Goal: Task Accomplishment & Management: Use online tool/utility

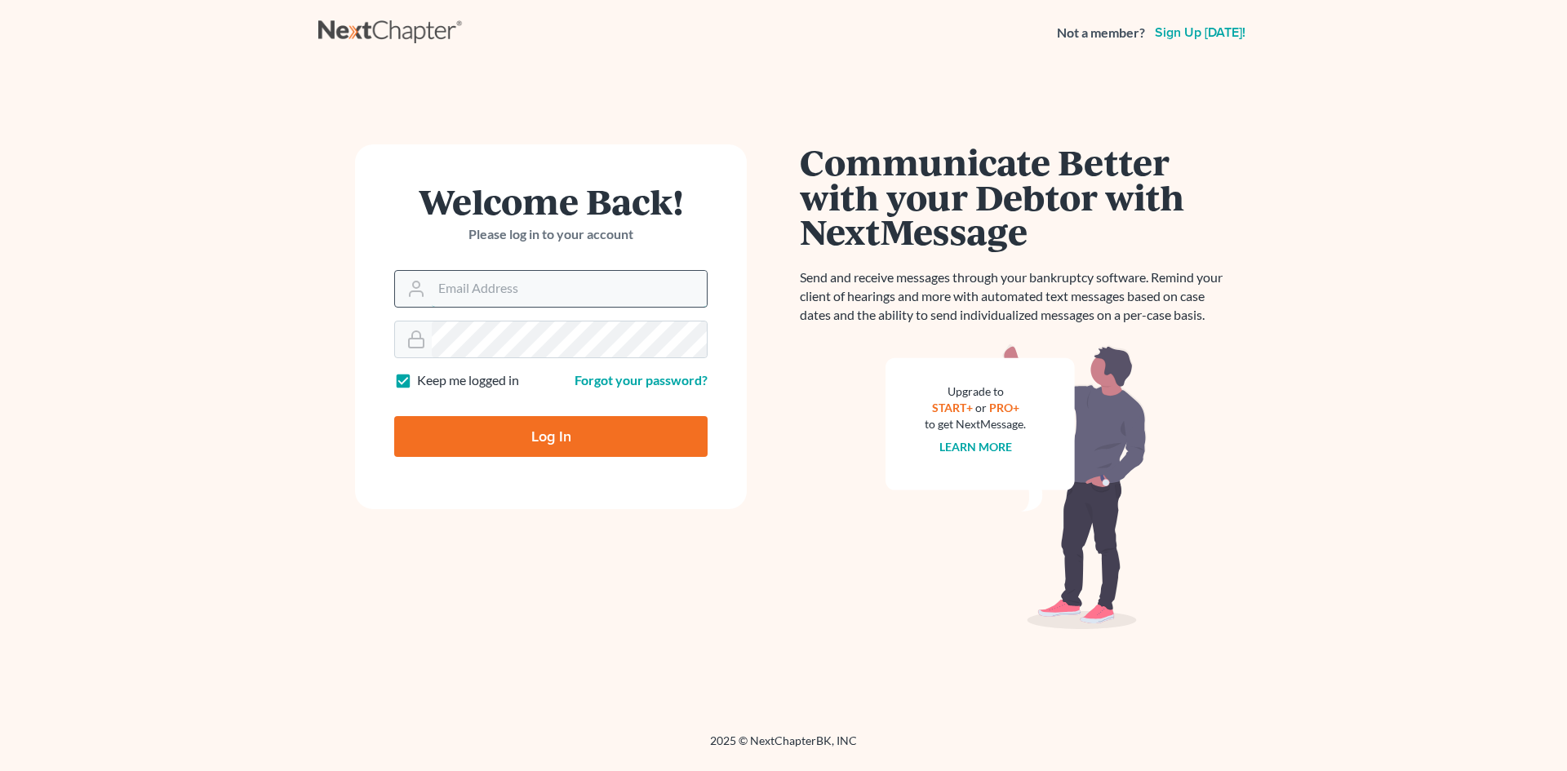
drag, startPoint x: 0, startPoint y: 0, endPoint x: 579, endPoint y: 292, distance: 648.9
click at [579, 292] on input "Email Address" at bounding box center [569, 289] width 275 height 36
type input "[EMAIL_ADDRESS][DOMAIN_NAME]"
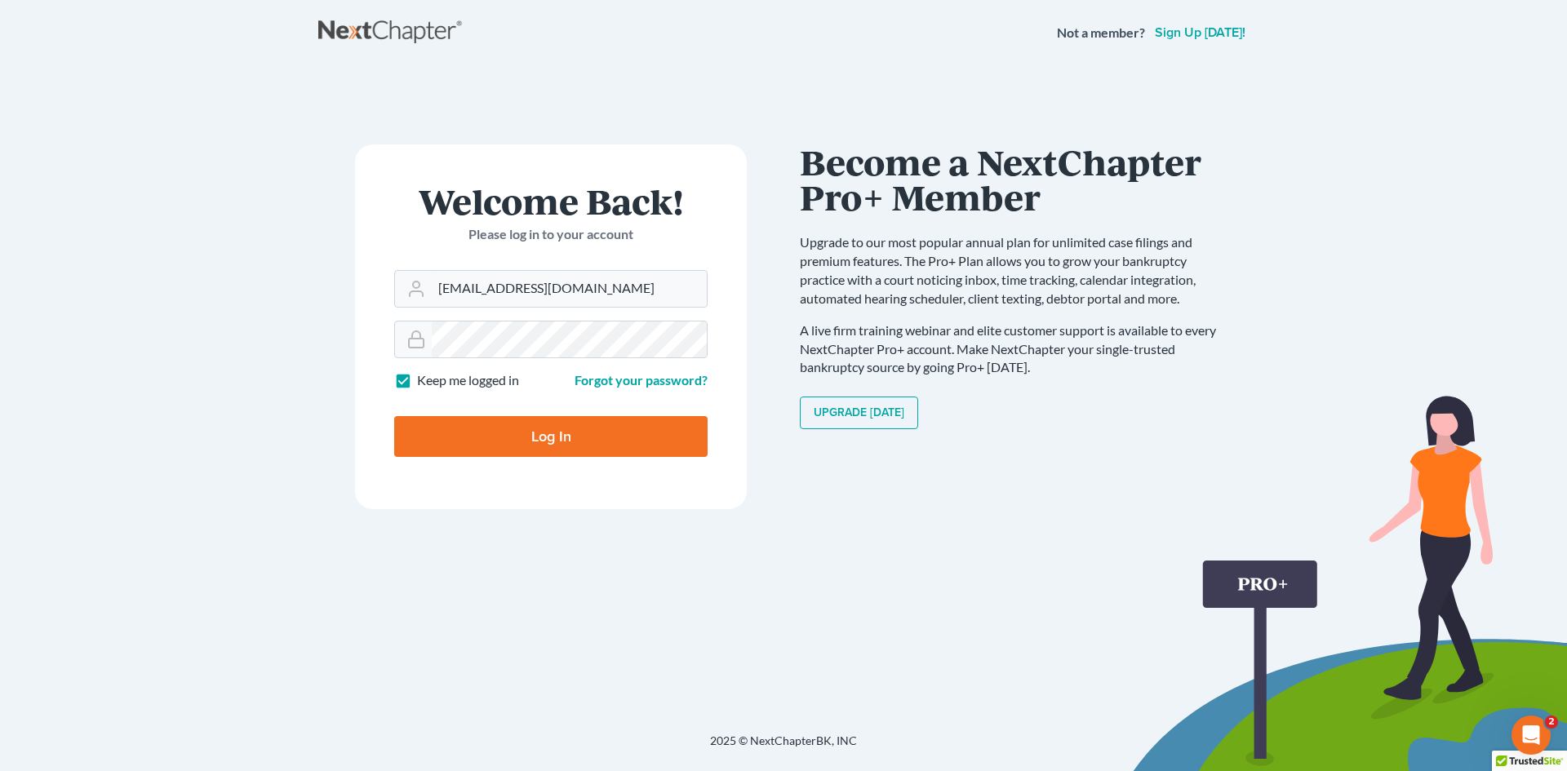
drag, startPoint x: 490, startPoint y: 442, endPoint x: 409, endPoint y: 602, distance: 179.2
click at [409, 602] on div "Welcome Back! Please log in to your account Email Address slapplebaum@atlantale…" at bounding box center [550, 399] width 465 height 510
click at [417, 382] on label "Keep me logged in" at bounding box center [468, 380] width 102 height 19
click at [424, 382] on input "Keep me logged in" at bounding box center [429, 376] width 11 height 11
checkbox input "false"
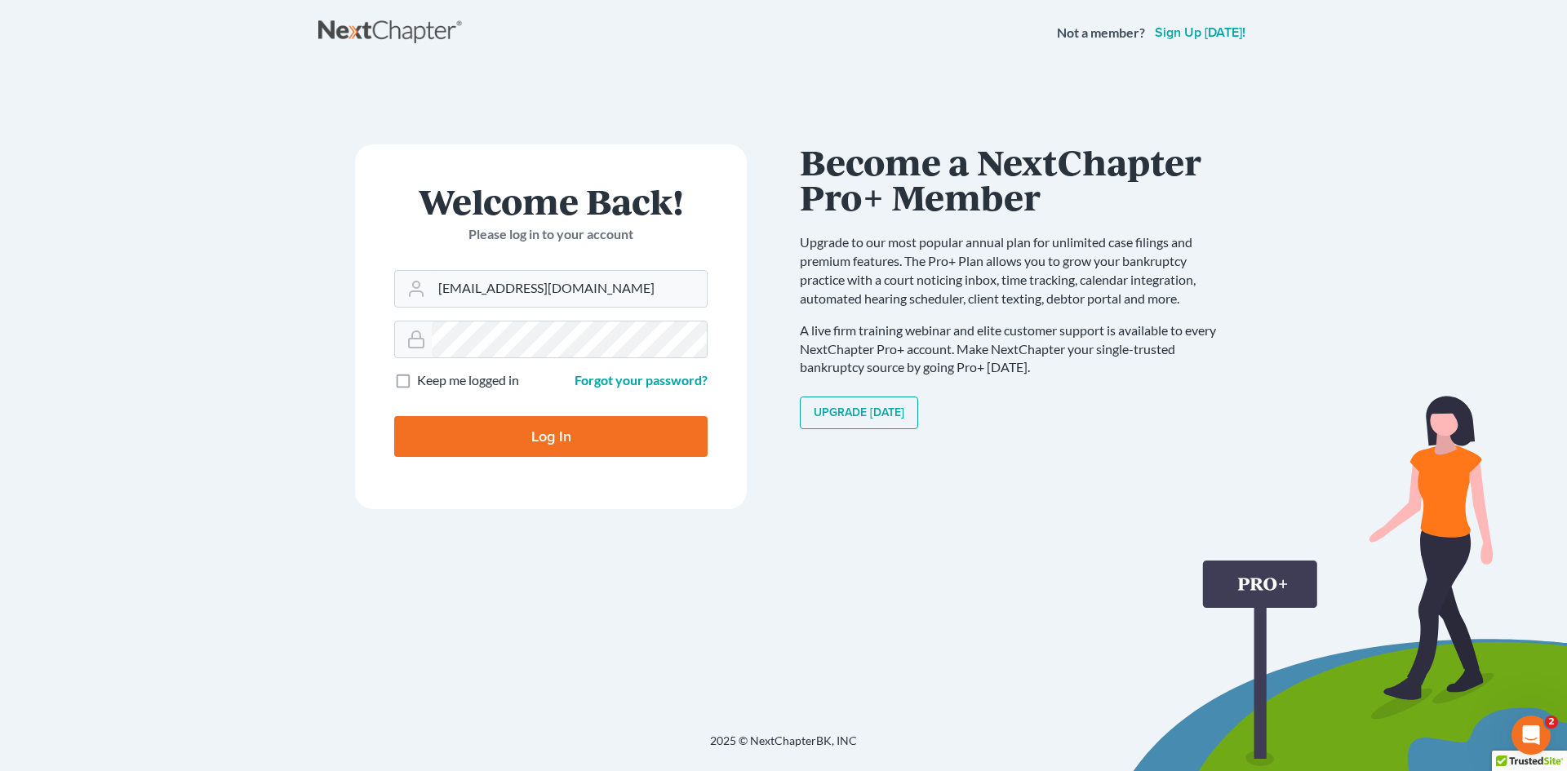
click at [491, 454] on input "Log In" at bounding box center [550, 436] width 313 height 41
type input "Thinking..."
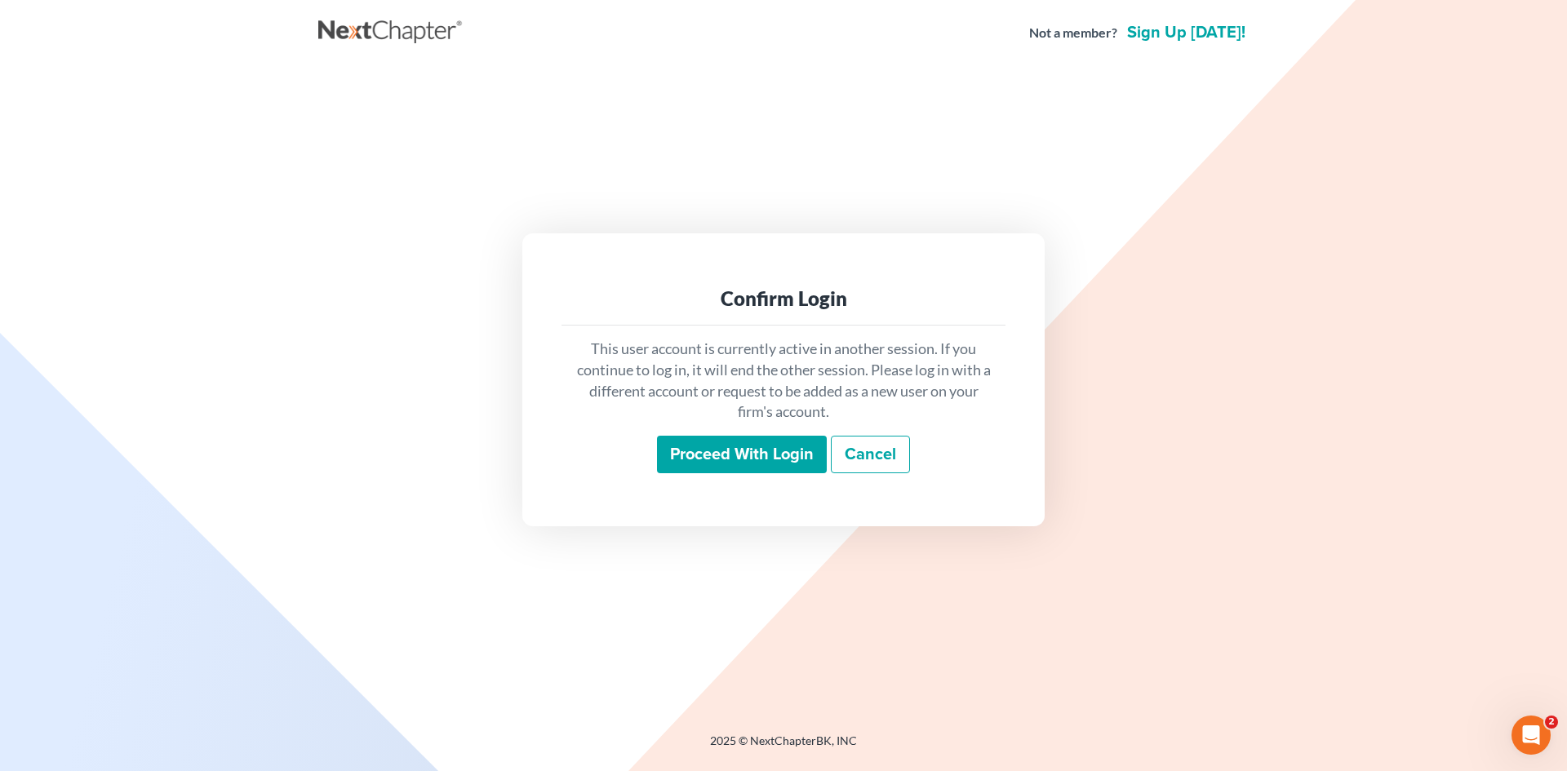
click at [760, 455] on input "Proceed with login" at bounding box center [742, 455] width 170 height 38
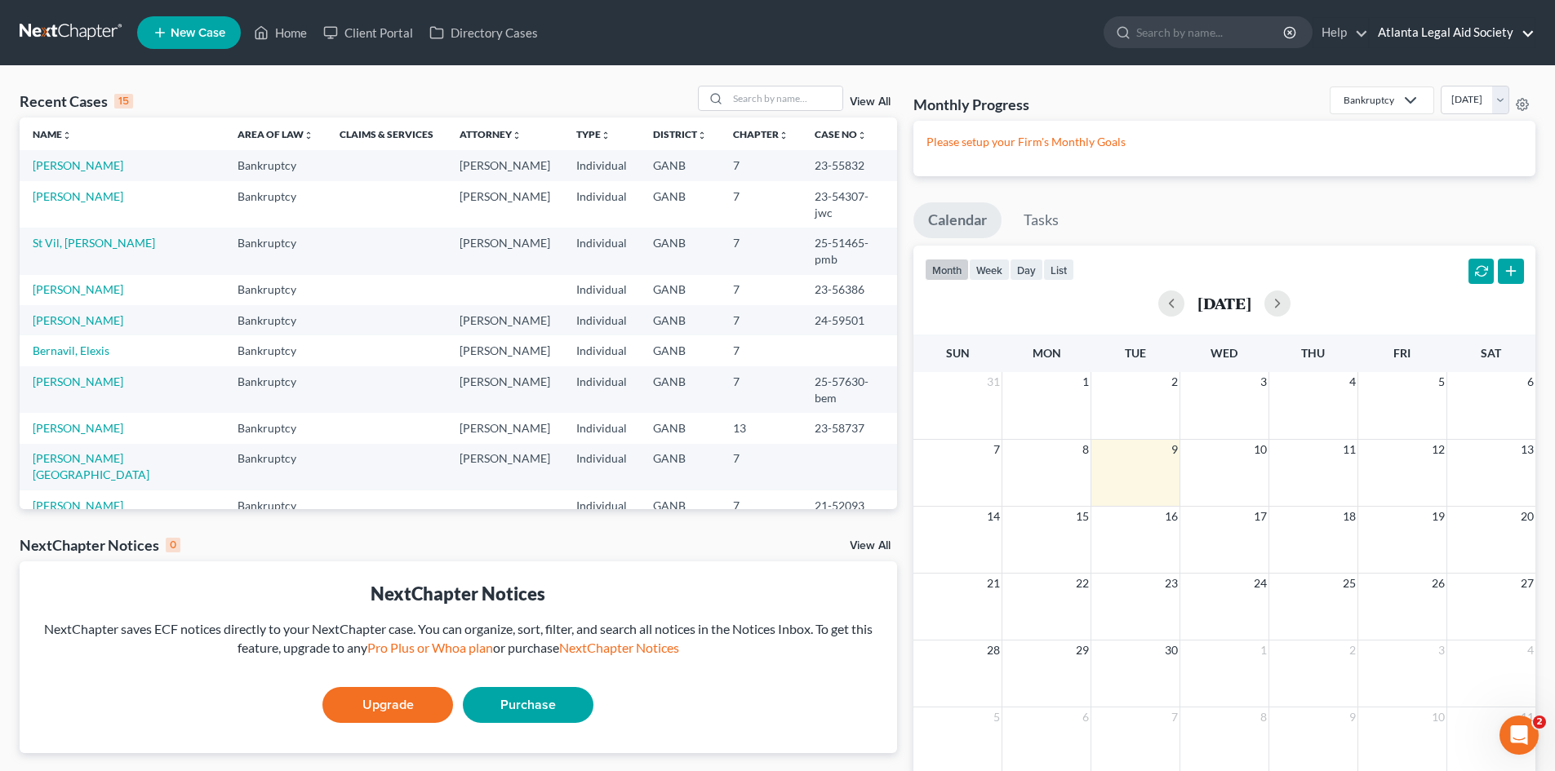
click at [1525, 30] on link "Atlanta Legal Aid Society" at bounding box center [1451, 32] width 165 height 29
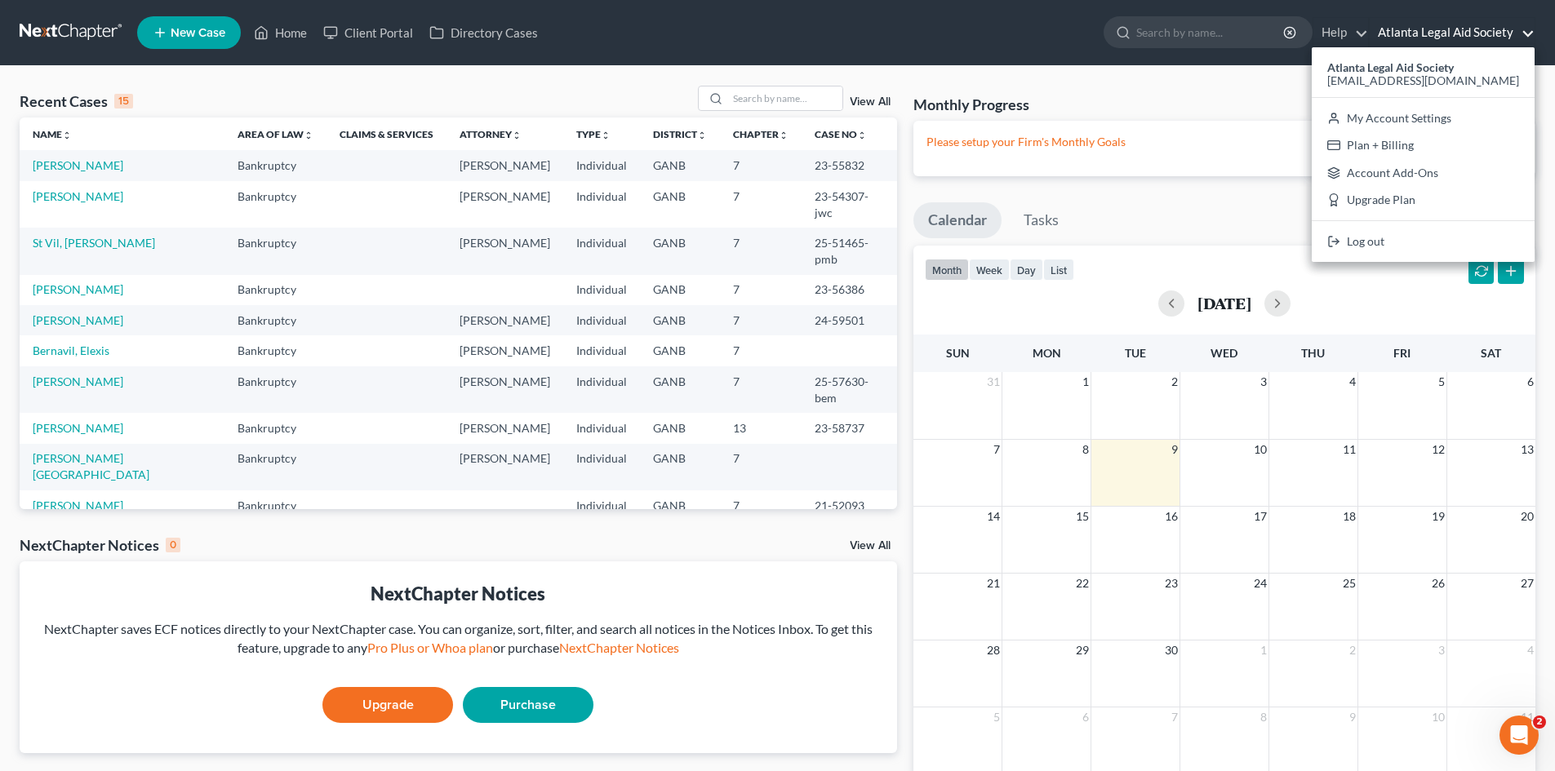
click at [1525, 30] on link "Atlanta Legal Aid Society" at bounding box center [1451, 32] width 165 height 29
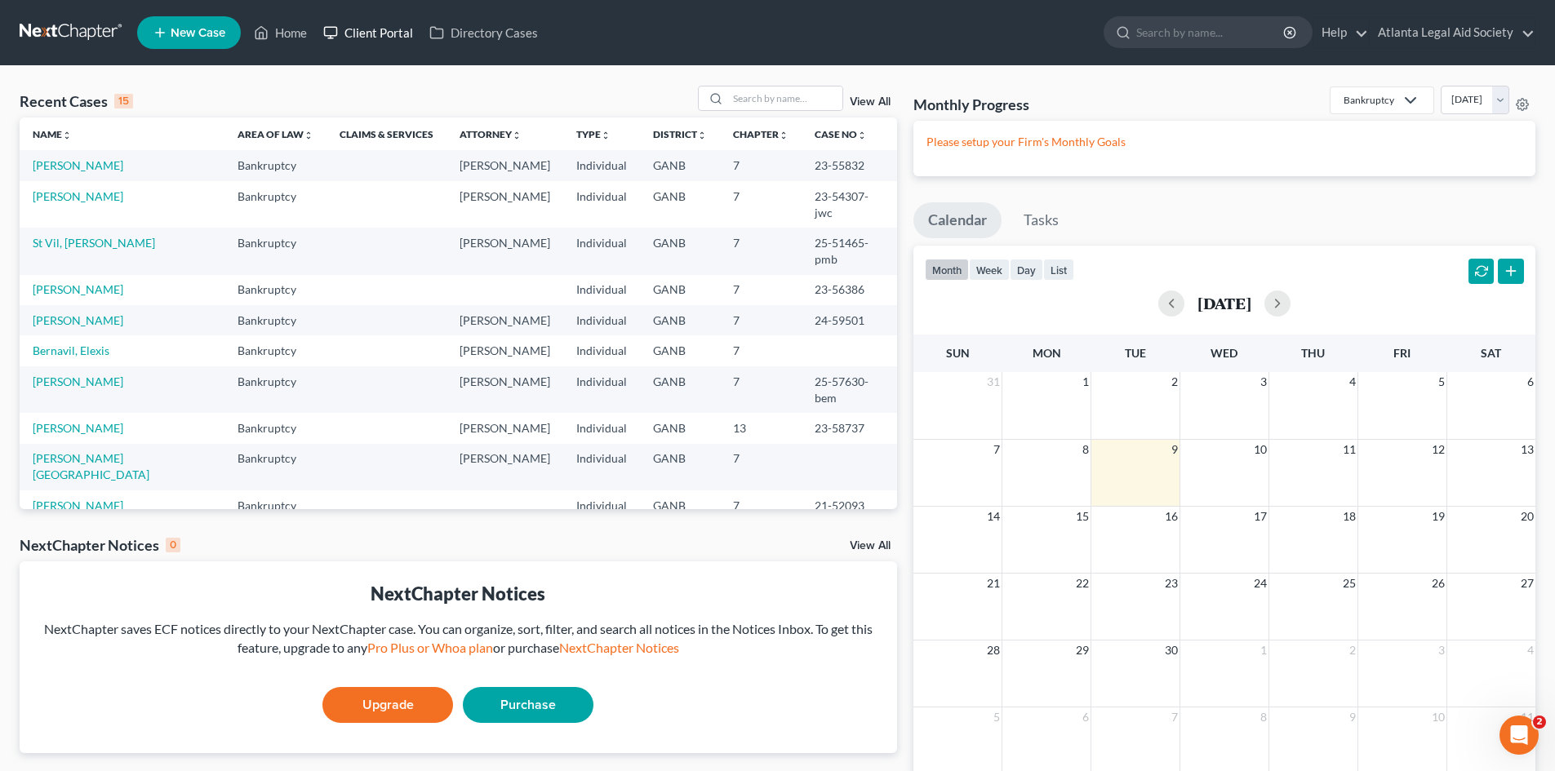
click at [346, 35] on link "Client Portal" at bounding box center [368, 32] width 106 height 29
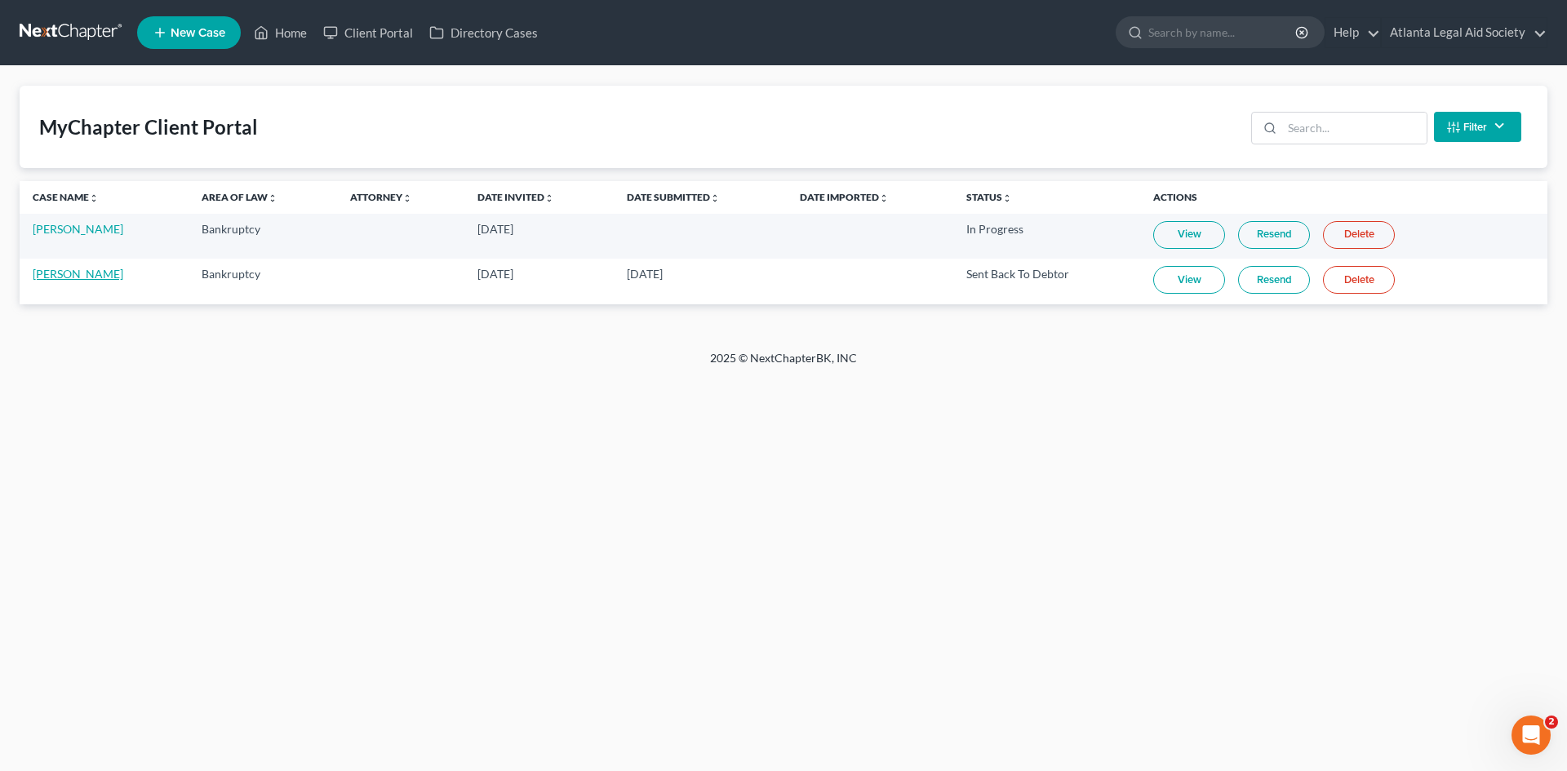
click at [72, 276] on link "[PERSON_NAME]" at bounding box center [78, 274] width 91 height 14
click at [1175, 287] on link "View" at bounding box center [1189, 280] width 72 height 28
click at [90, 21] on link at bounding box center [72, 32] width 104 height 29
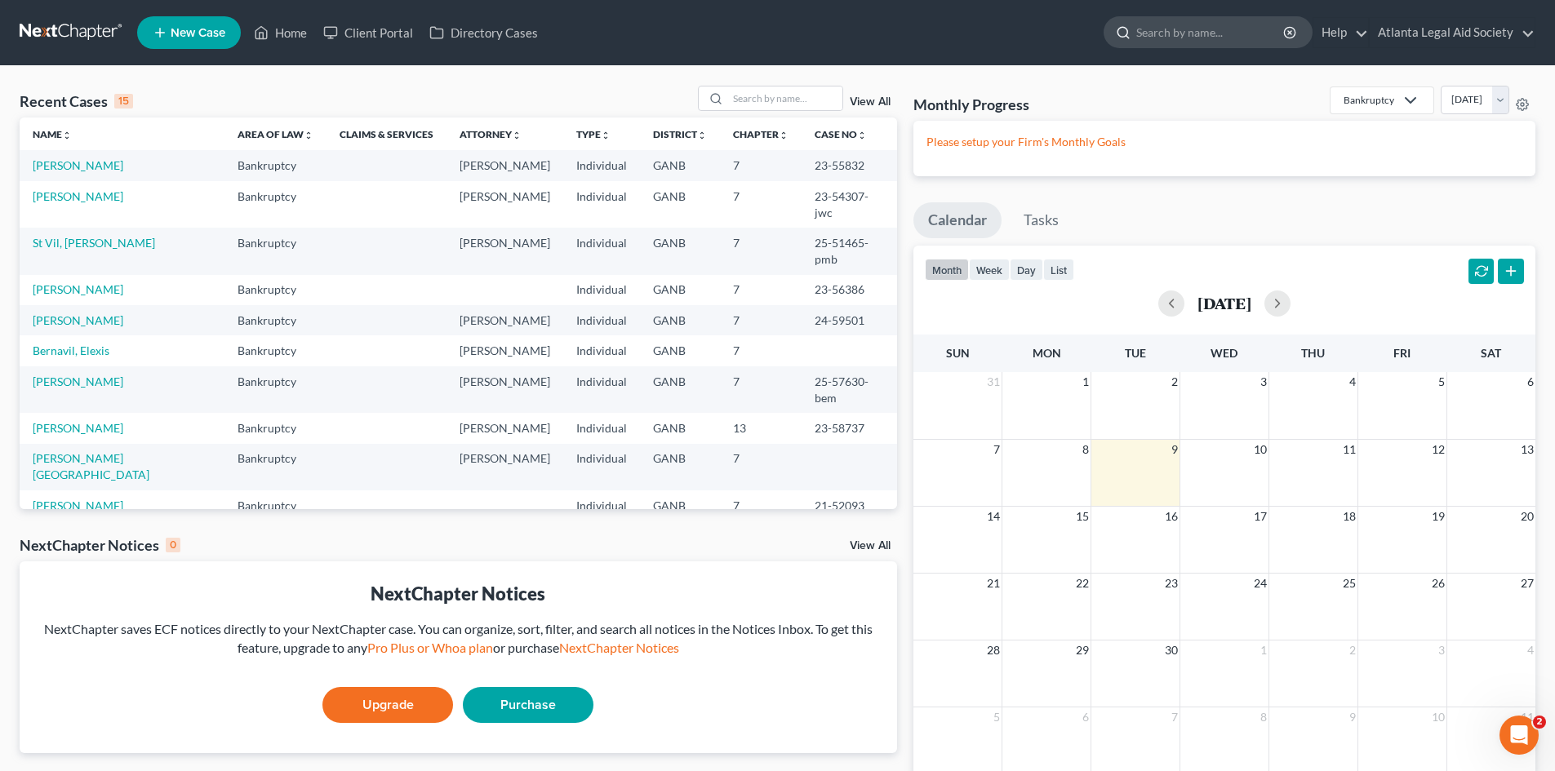
click at [1221, 34] on input "search" at bounding box center [1210, 32] width 149 height 30
click at [1374, 29] on link "Atlanta Legal Aid Society" at bounding box center [1451, 32] width 165 height 29
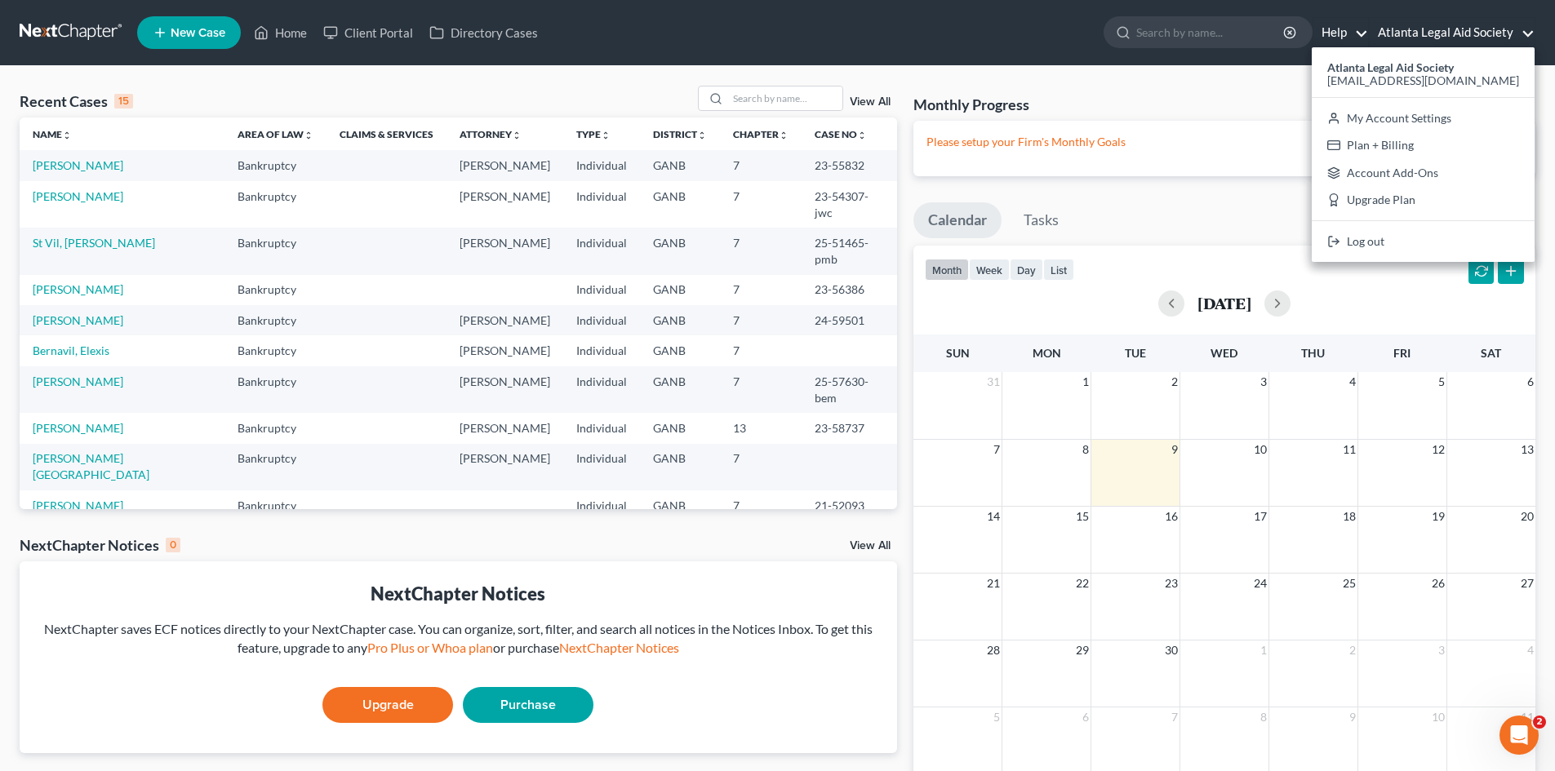
click at [1365, 30] on link "Help" at bounding box center [1340, 32] width 55 height 29
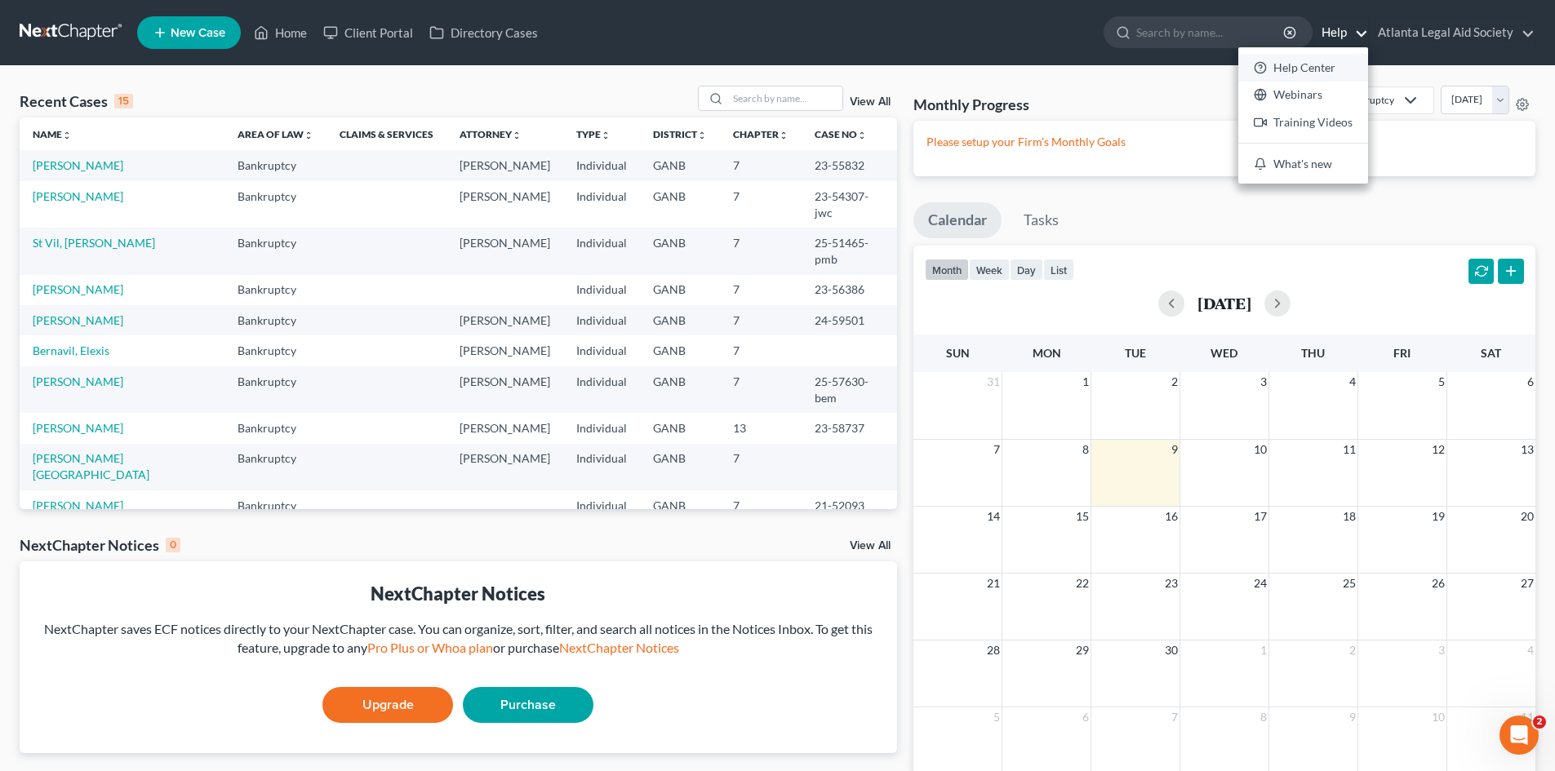
click at [1327, 61] on link "Help Center" at bounding box center [1303, 68] width 130 height 28
click at [1339, 28] on link "Help" at bounding box center [1340, 32] width 55 height 29
click at [1298, 68] on link "Help Center" at bounding box center [1303, 68] width 130 height 28
click at [1351, 45] on link "Help" at bounding box center [1340, 32] width 55 height 29
click at [1288, 67] on link "Help Center" at bounding box center [1303, 68] width 130 height 28
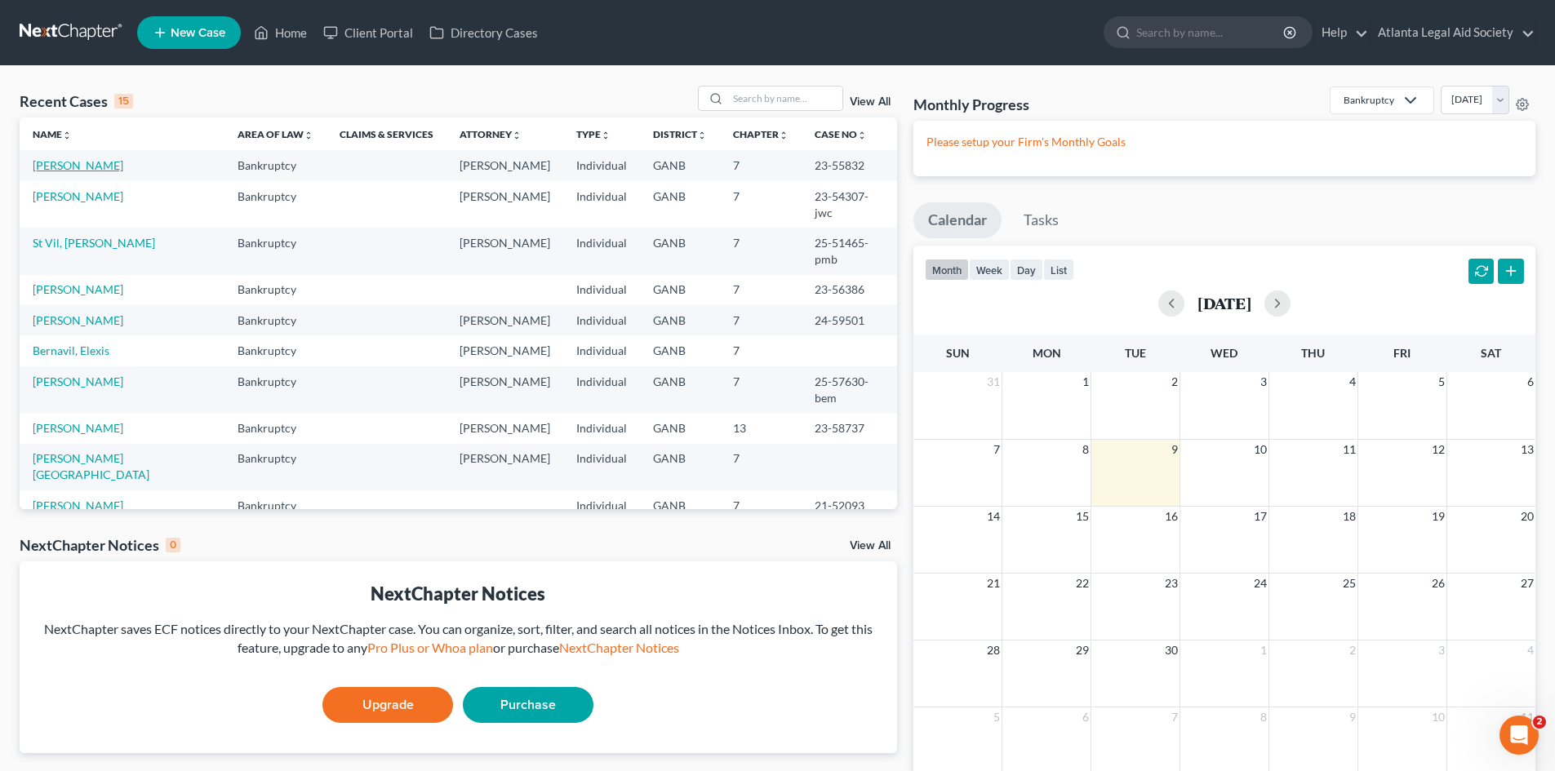
click at [72, 168] on link "[PERSON_NAME]" at bounding box center [78, 165] width 91 height 14
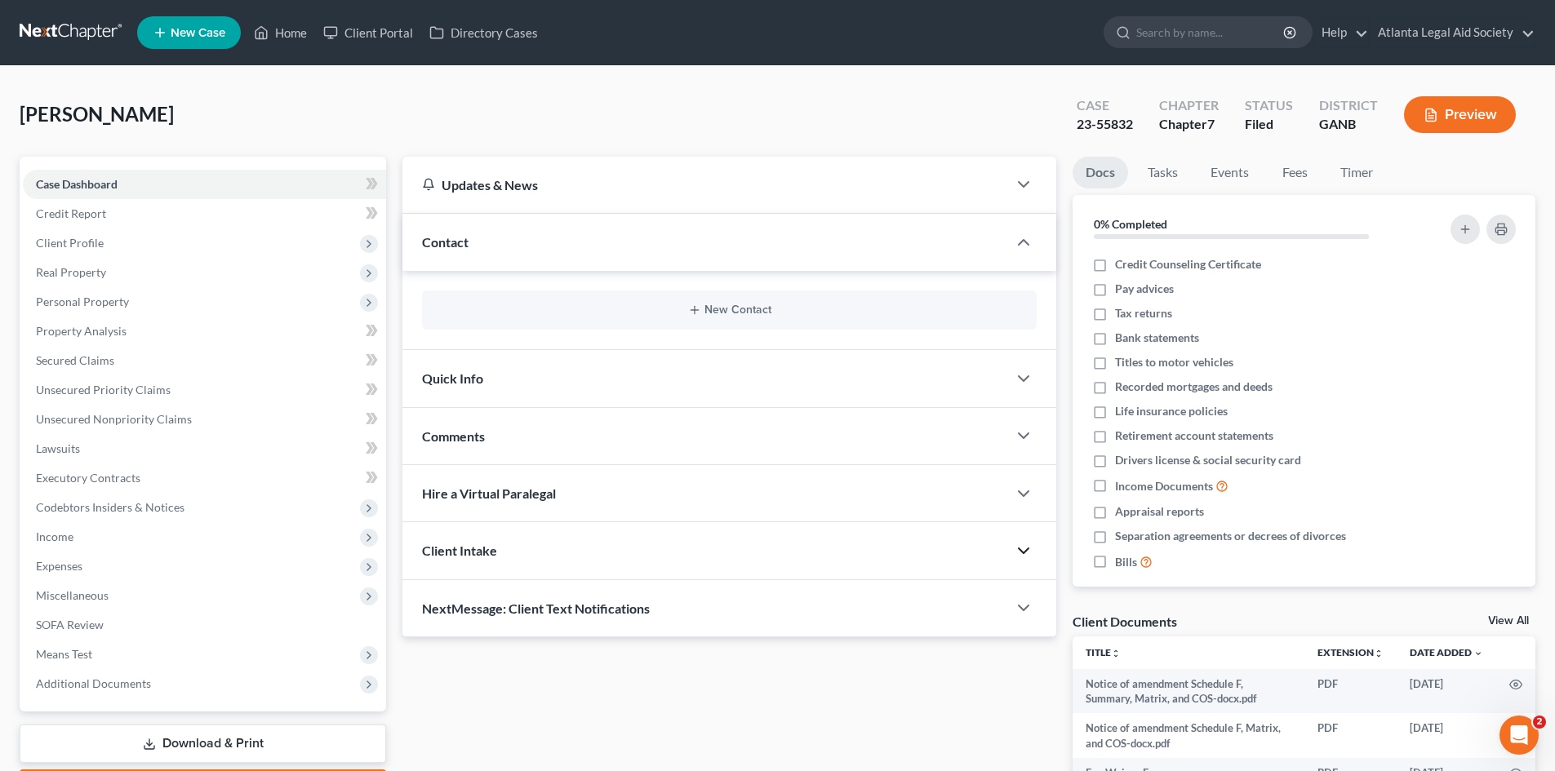
click at [1020, 551] on polyline "button" at bounding box center [1023, 550] width 10 height 5
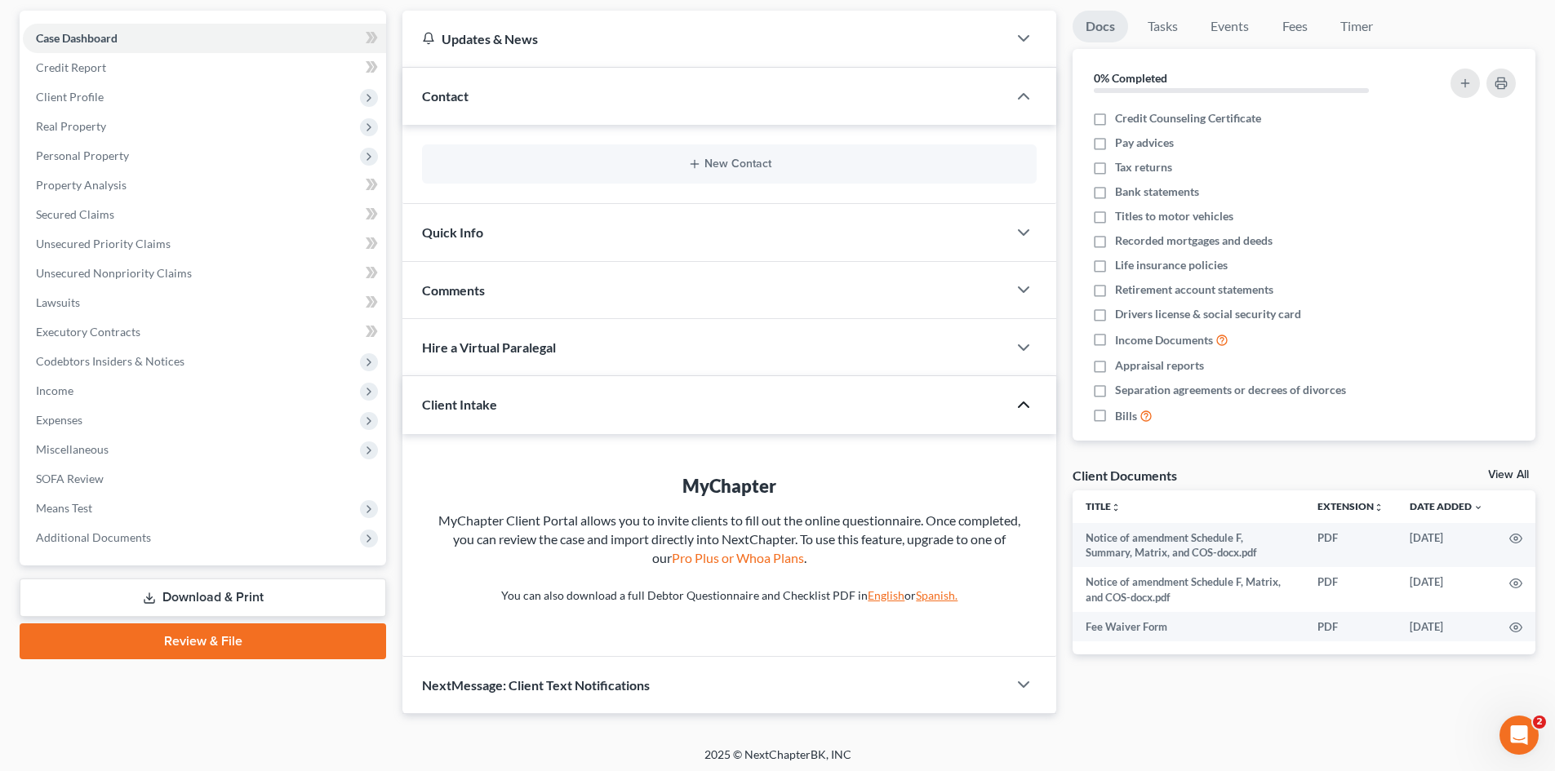
scroll to position [151, 0]
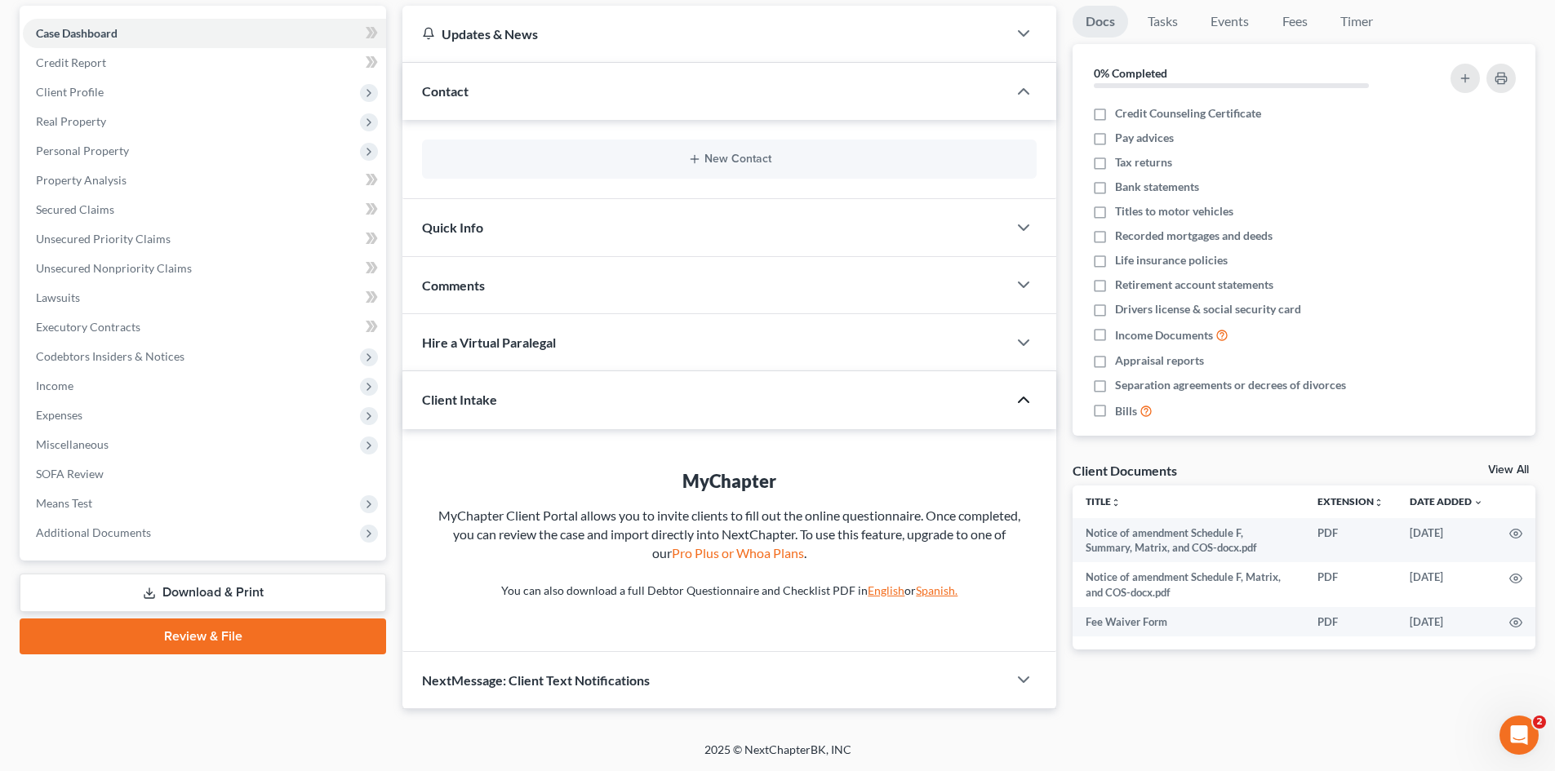
click at [1029, 398] on icon "button" at bounding box center [1024, 400] width 20 height 20
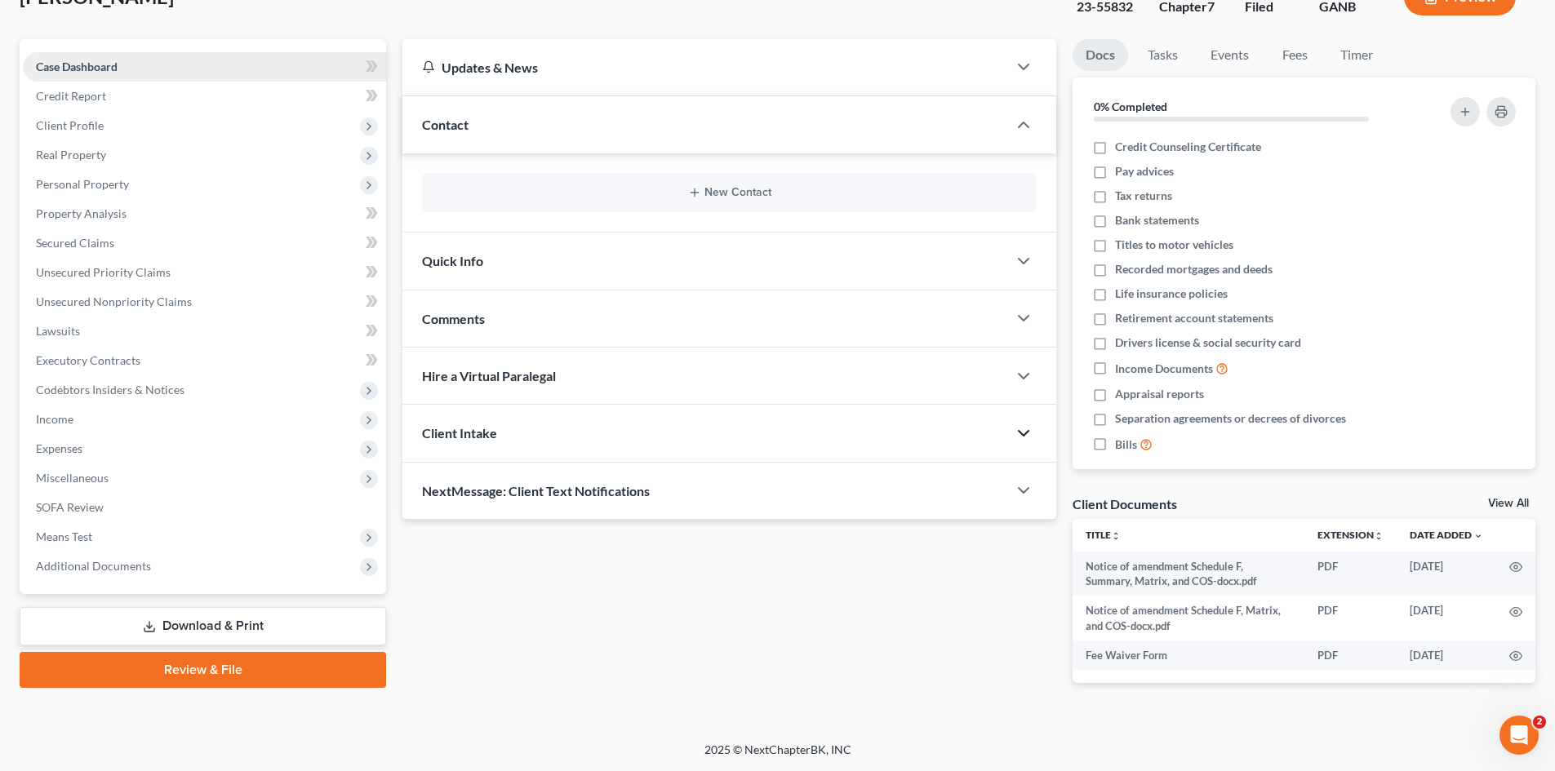
click at [90, 70] on span "Case Dashboard" at bounding box center [77, 67] width 82 height 14
click at [134, 561] on span "Additional Documents" at bounding box center [93, 566] width 115 height 14
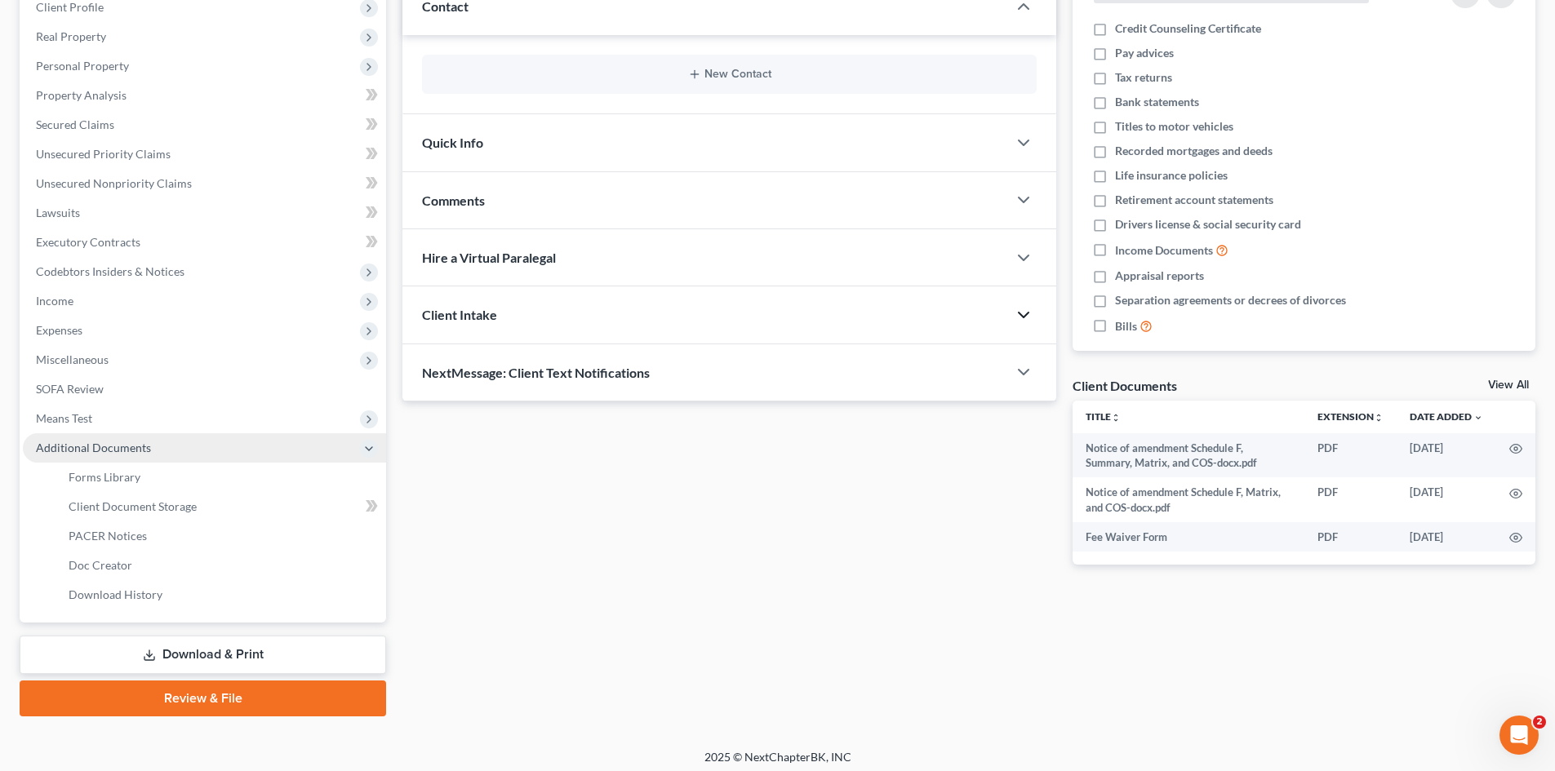
scroll to position [243, 0]
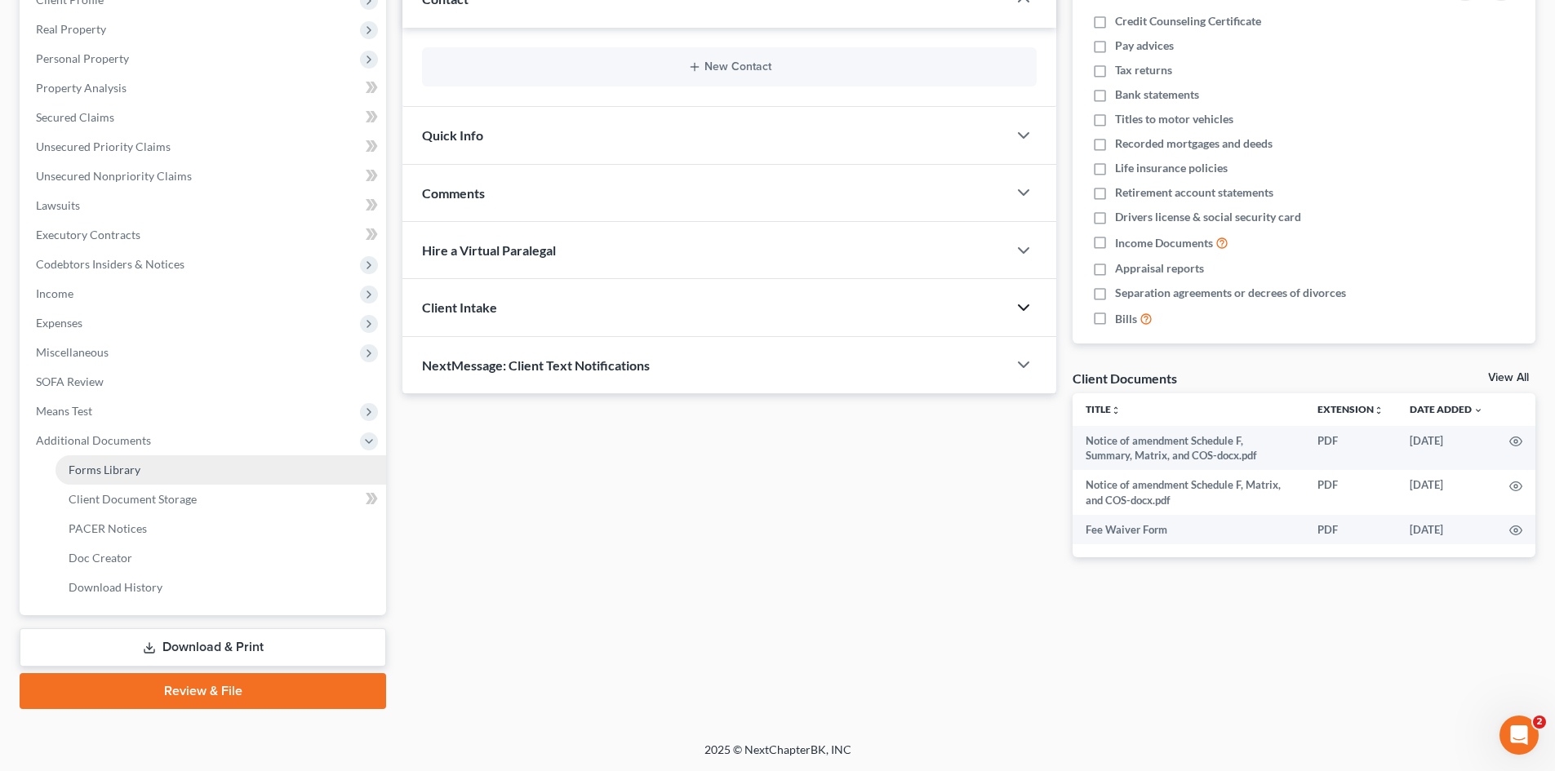
click at [128, 465] on span "Forms Library" at bounding box center [105, 470] width 72 height 14
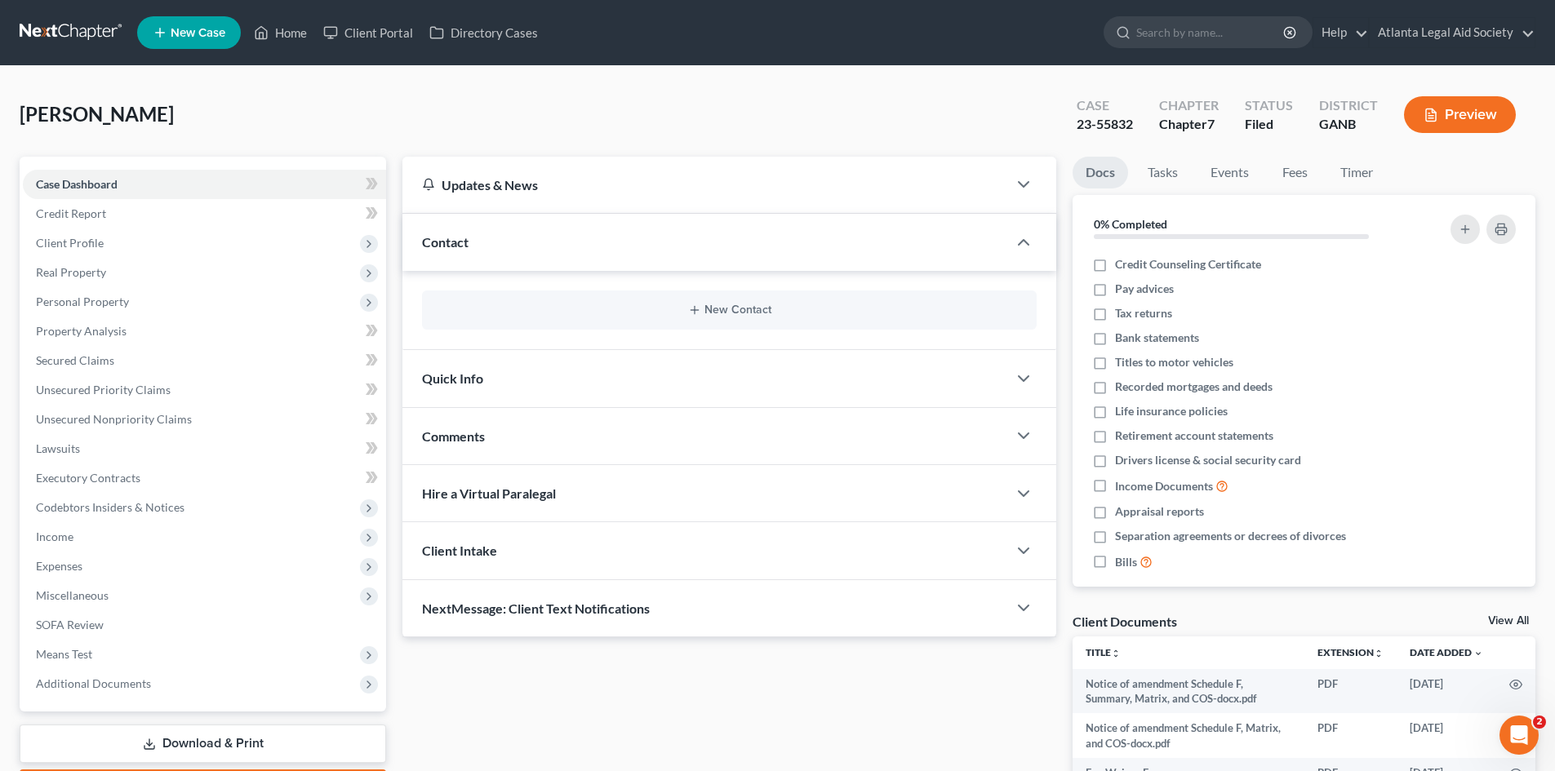
scroll to position [118, 0]
